Goal: Information Seeking & Learning: Learn about a topic

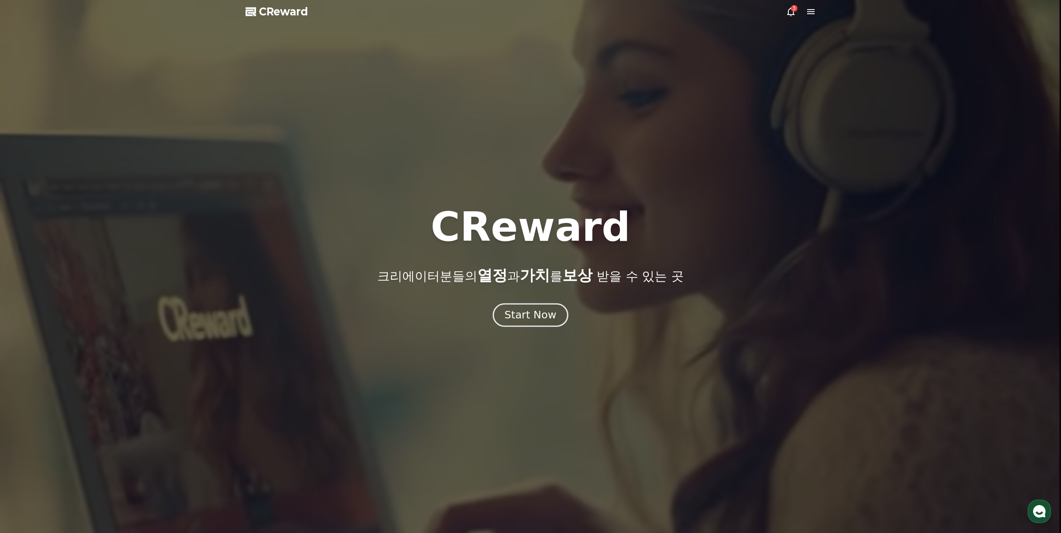
click at [526, 311] on div "Start Now" at bounding box center [530, 315] width 52 height 14
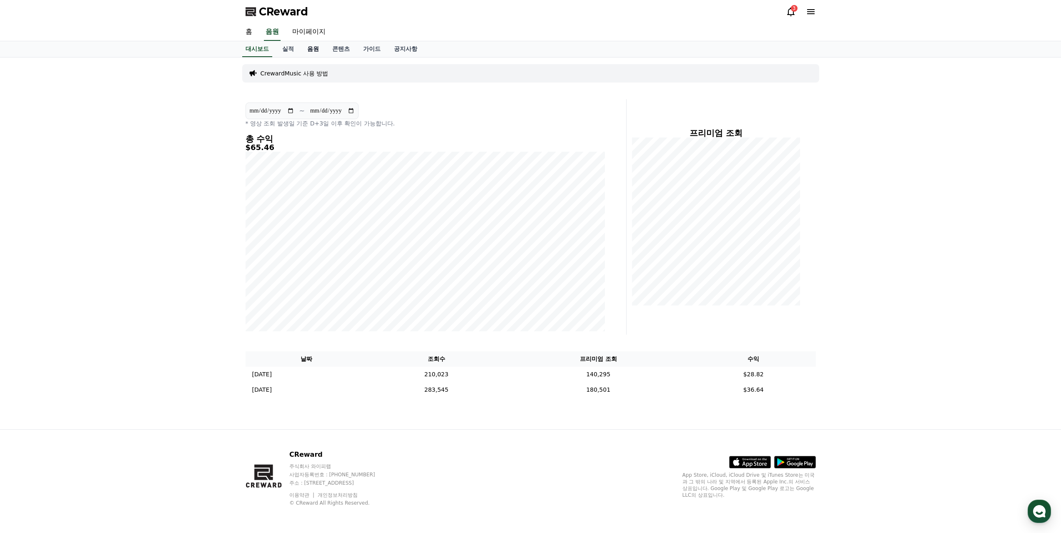
click at [307, 43] on link "음원" at bounding box center [313, 49] width 25 height 16
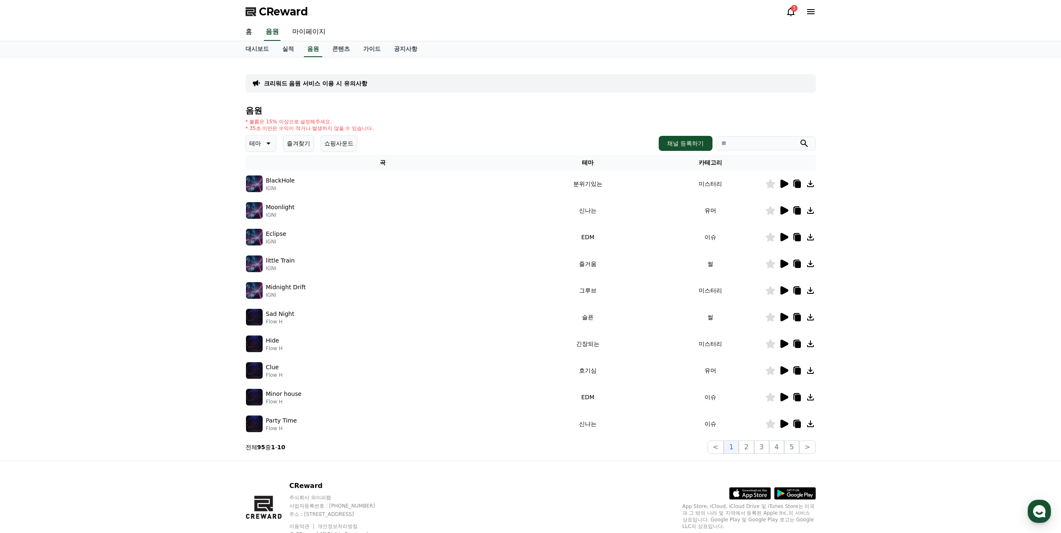
click at [270, 185] on p "IGNI" at bounding box center [280, 188] width 29 height 7
click at [782, 179] on icon at bounding box center [784, 184] width 10 height 10
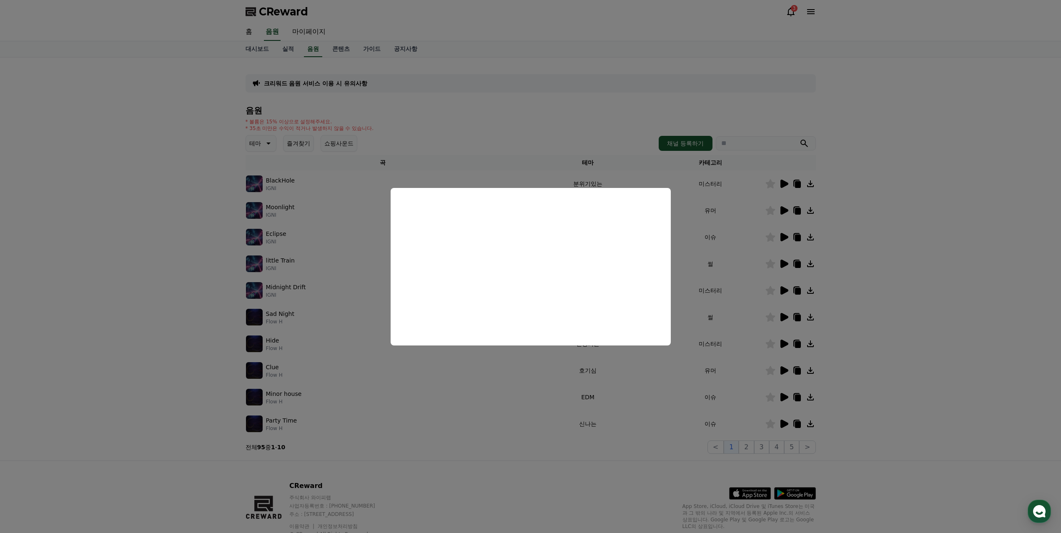
click at [730, 212] on button "close modal" at bounding box center [530, 266] width 1061 height 533
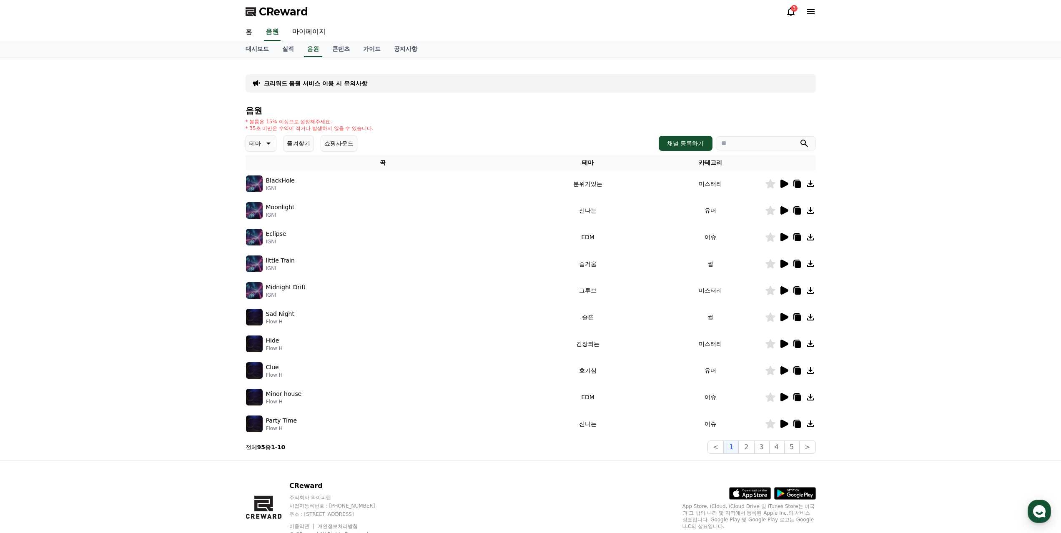
click at [785, 206] on icon at bounding box center [784, 210] width 8 height 8
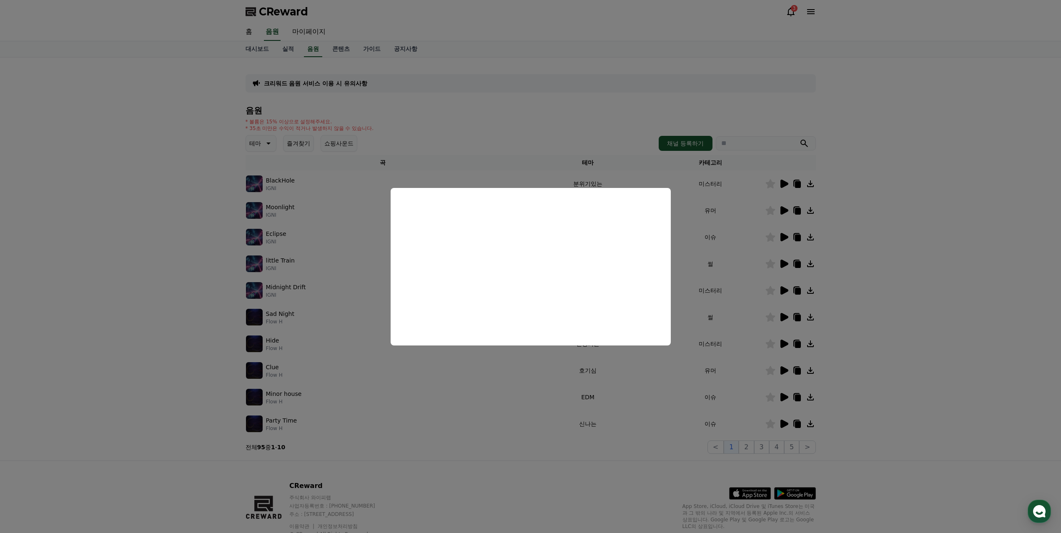
click at [775, 205] on button "close modal" at bounding box center [530, 266] width 1061 height 533
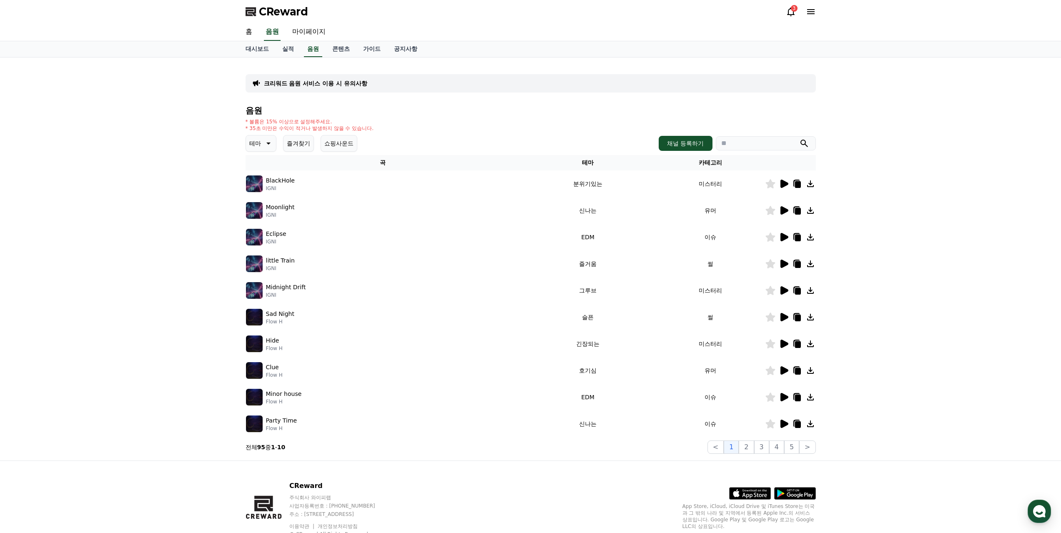
click at [787, 233] on icon at bounding box center [784, 237] width 8 height 8
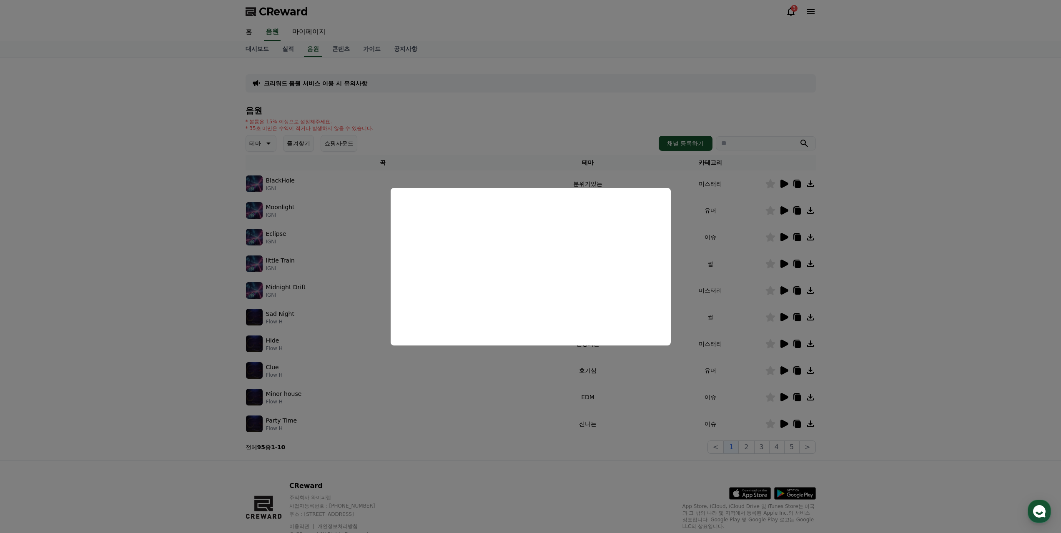
click at [718, 321] on button "close modal" at bounding box center [530, 266] width 1061 height 533
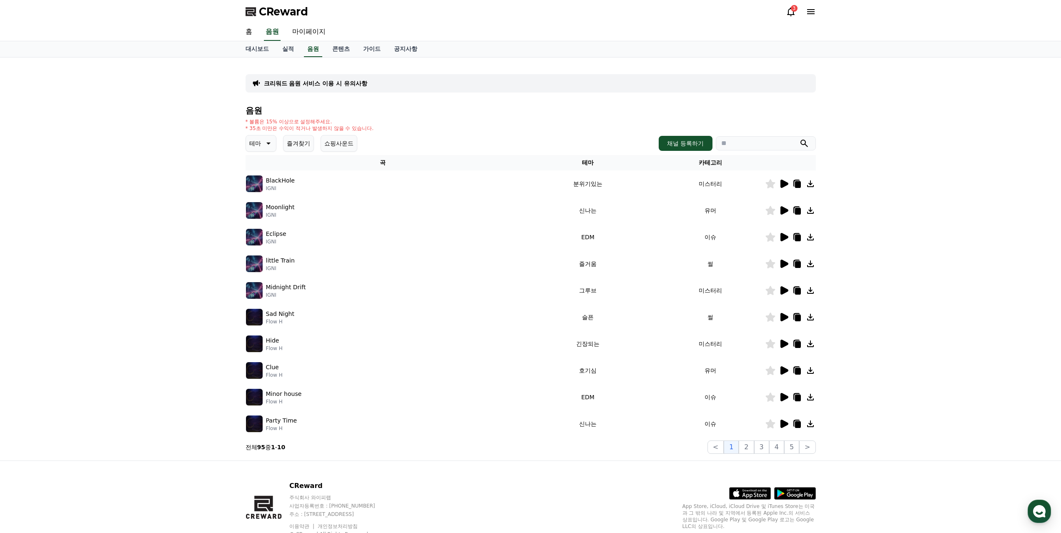
click at [788, 260] on icon at bounding box center [784, 264] width 8 height 8
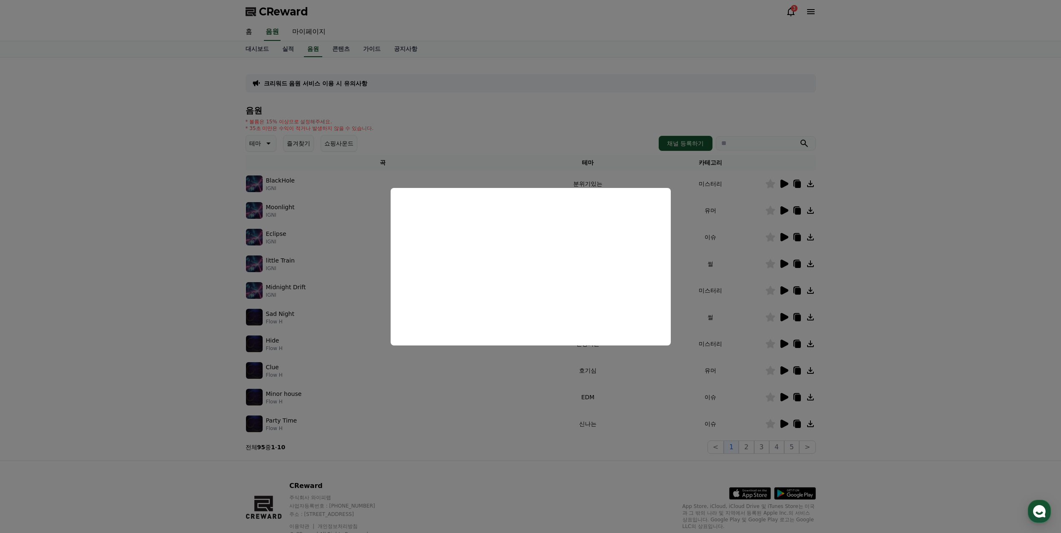
click at [532, 365] on button "close modal" at bounding box center [530, 266] width 1061 height 533
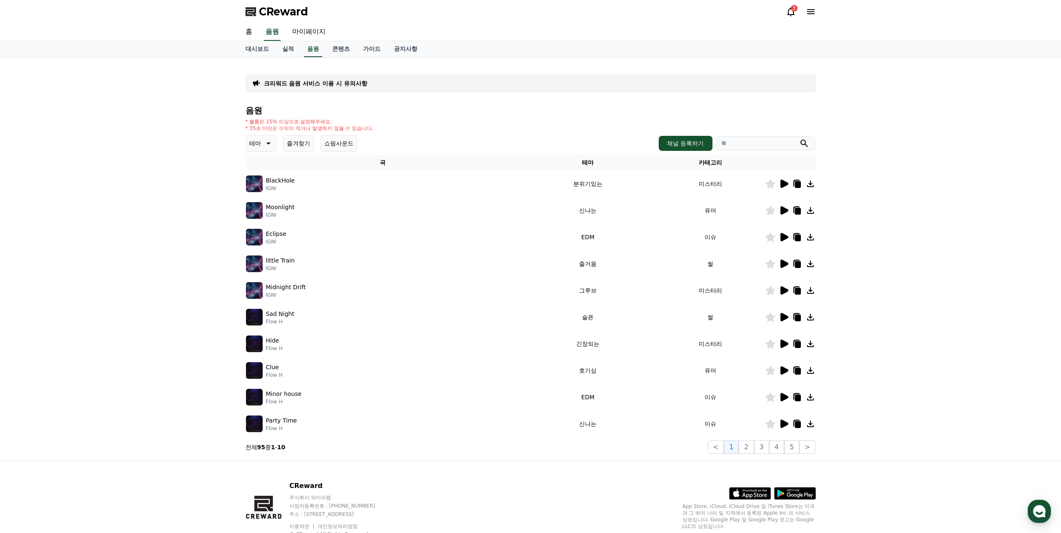
click at [800, 261] on icon at bounding box center [798, 264] width 6 height 7
click at [258, 135] on button "테마" at bounding box center [261, 143] width 31 height 17
click at [754, 441] on button "2" at bounding box center [746, 447] width 15 height 13
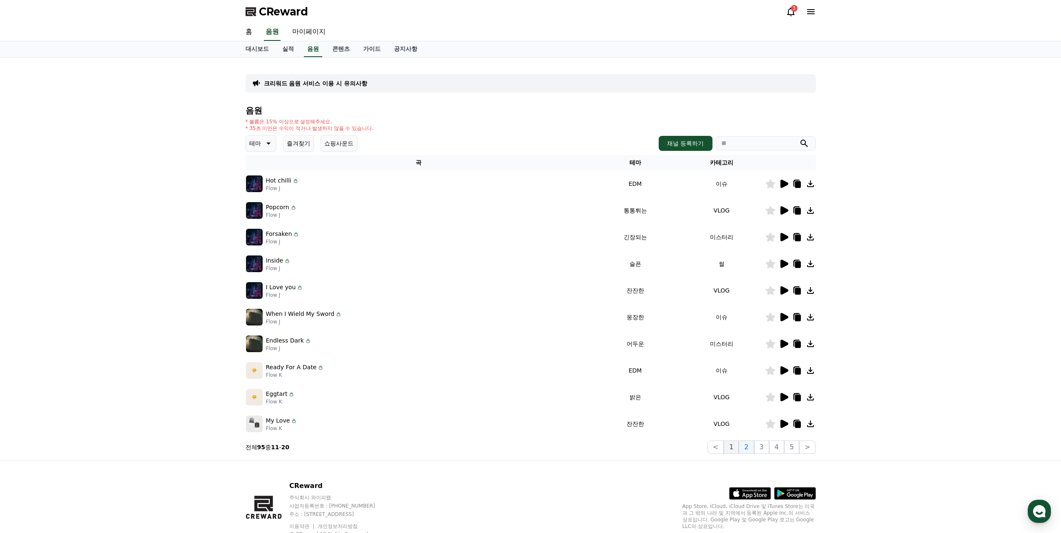
click at [739, 441] on button "1" at bounding box center [731, 447] width 15 height 13
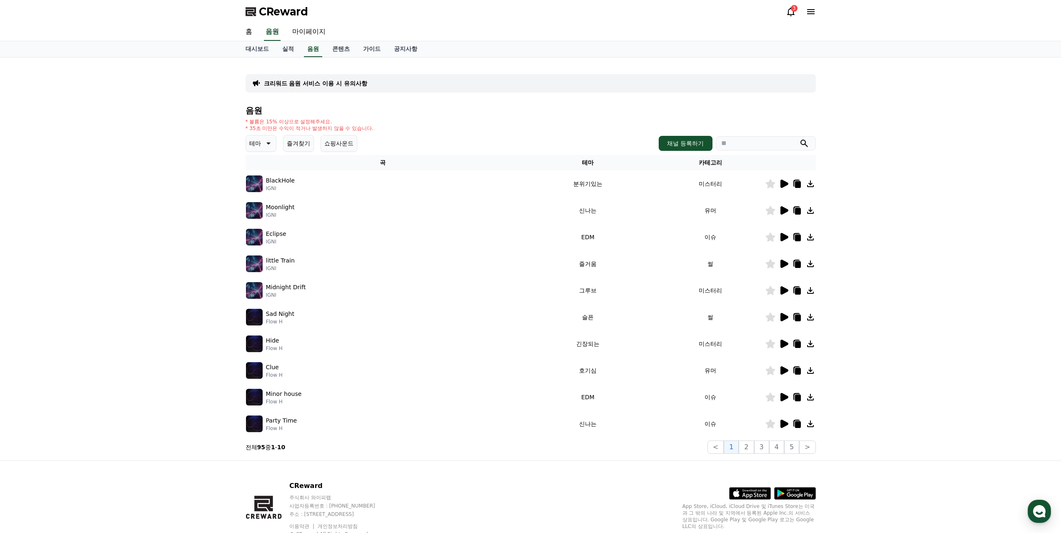
click at [785, 420] on icon at bounding box center [784, 424] width 8 height 8
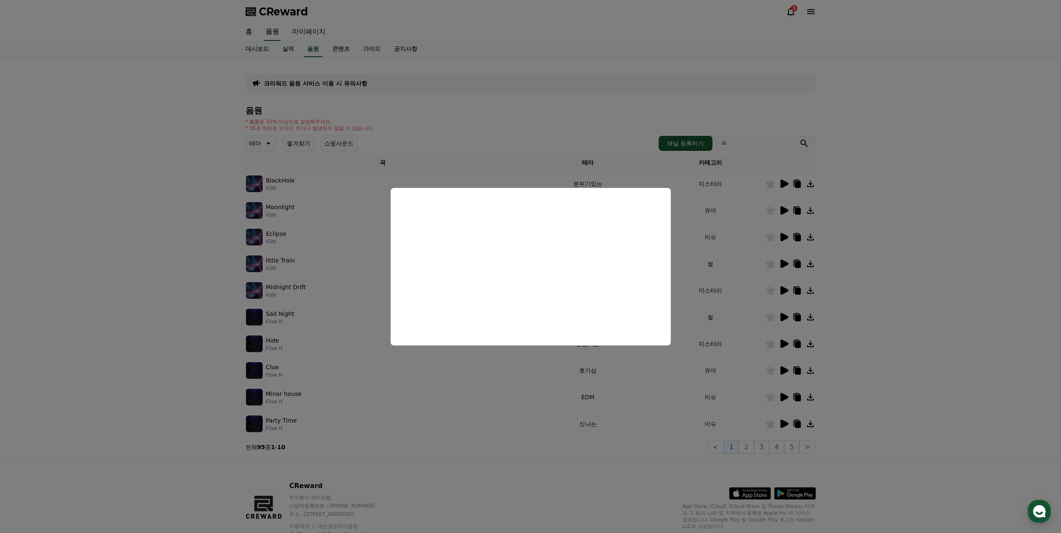
drag, startPoint x: 667, startPoint y: 403, endPoint x: 756, endPoint y: 387, distance: 90.5
click at [667, 403] on button "close modal" at bounding box center [530, 266] width 1061 height 533
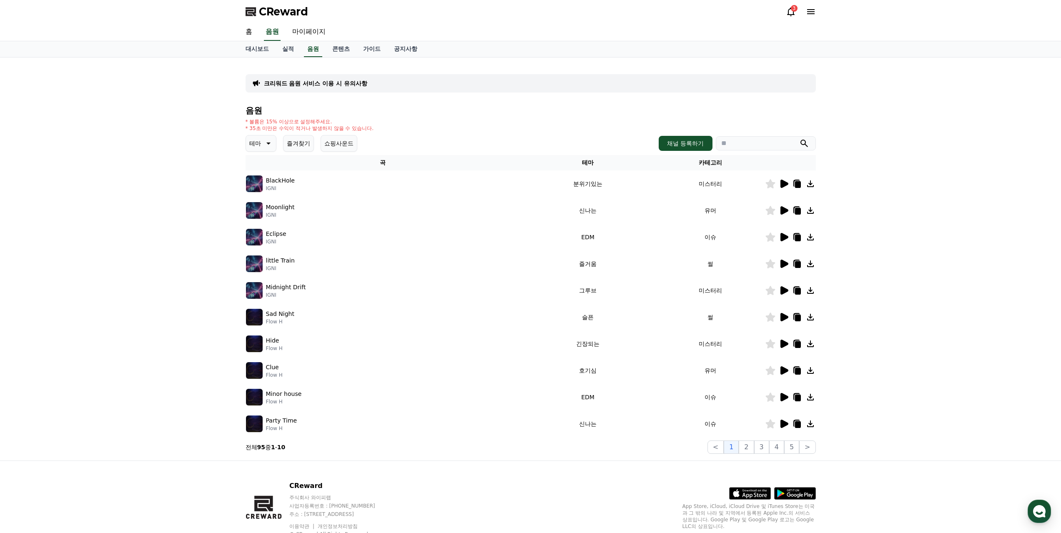
click at [796, 421] on icon at bounding box center [798, 424] width 6 height 7
